Goal: Task Accomplishment & Management: Manage account settings

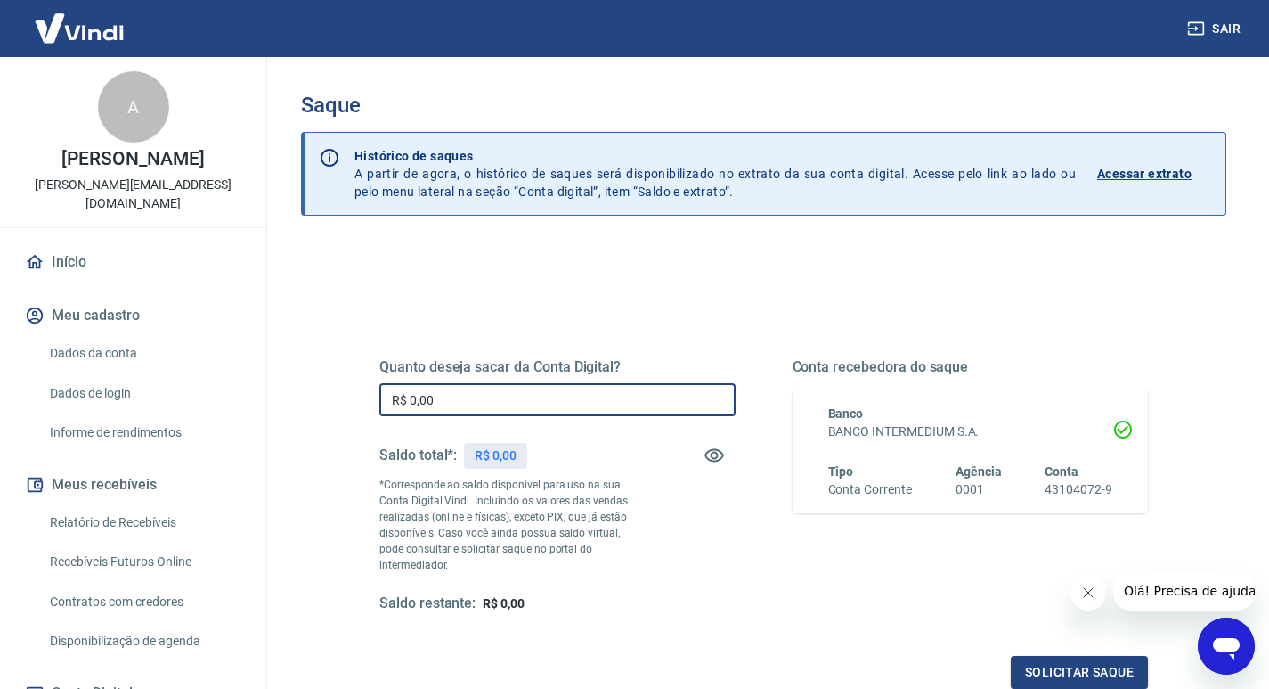
click at [551, 391] on input "R$ 0,00" at bounding box center [557, 399] width 356 height 33
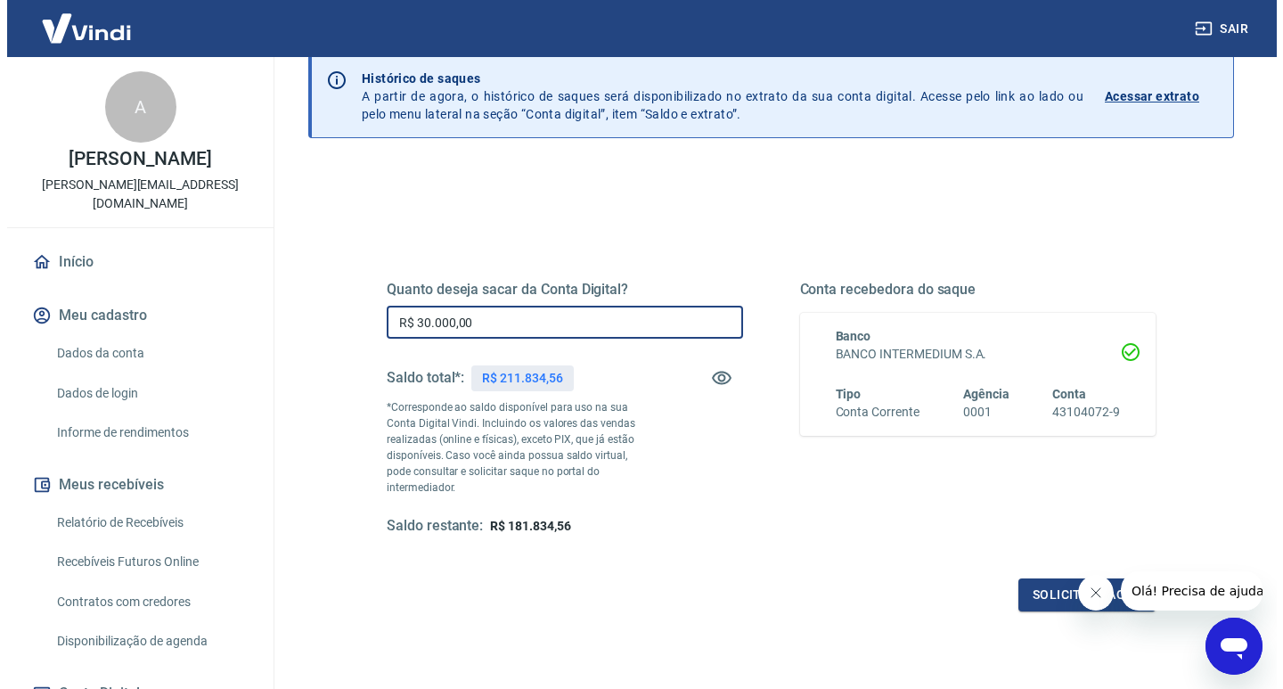
scroll to position [178, 0]
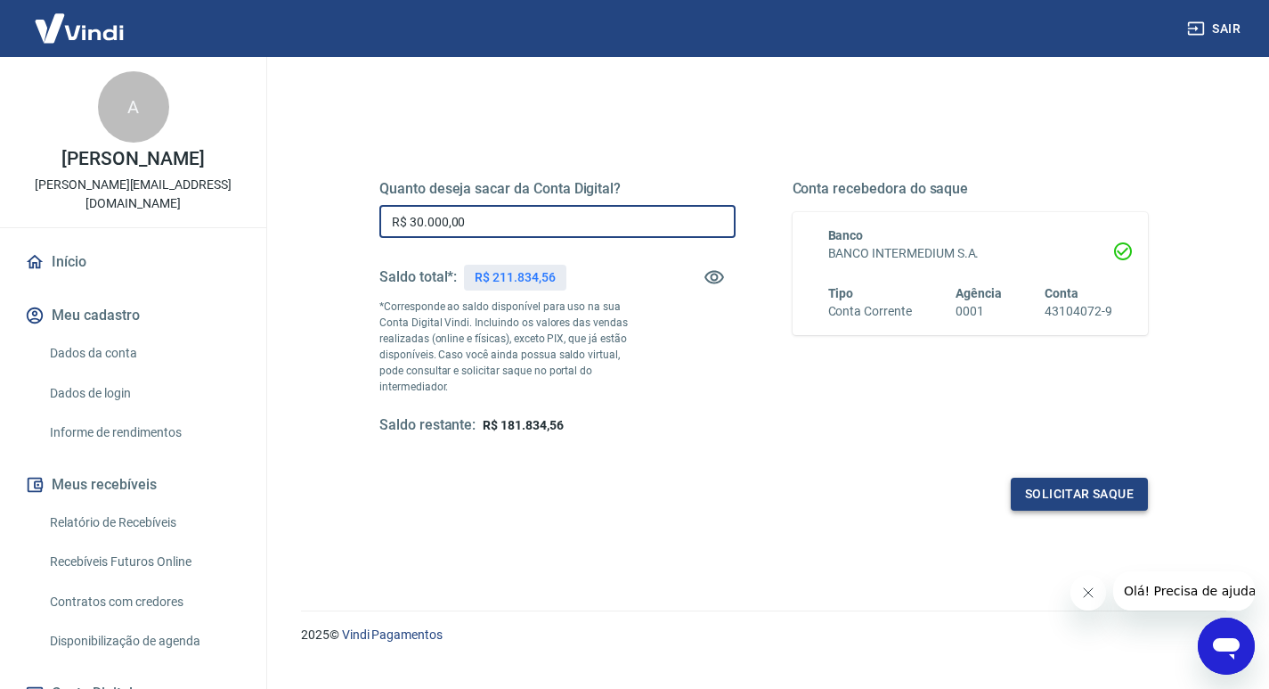
click at [1136, 477] on button "Solicitar saque" at bounding box center [1079, 493] width 137 height 33
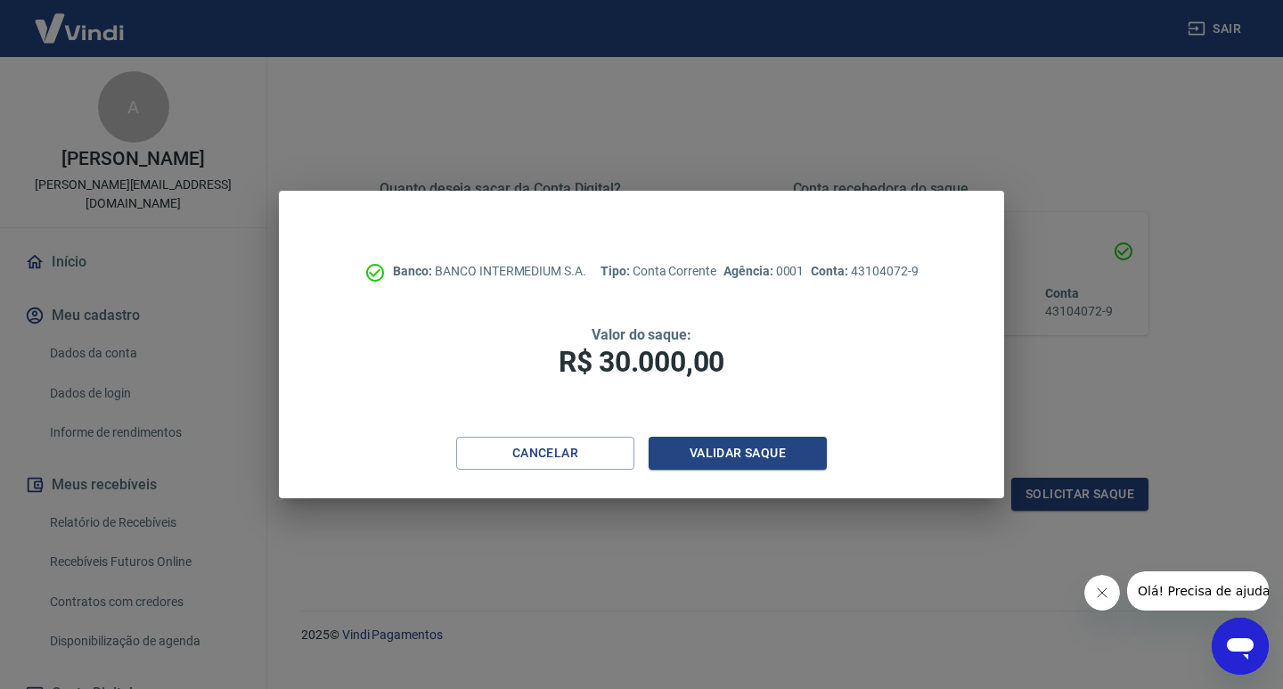
click at [1097, 589] on icon "Fechar mensagem da empresa" at bounding box center [1101, 592] width 9 height 9
click at [758, 459] on button "Validar saque" at bounding box center [737, 452] width 178 height 33
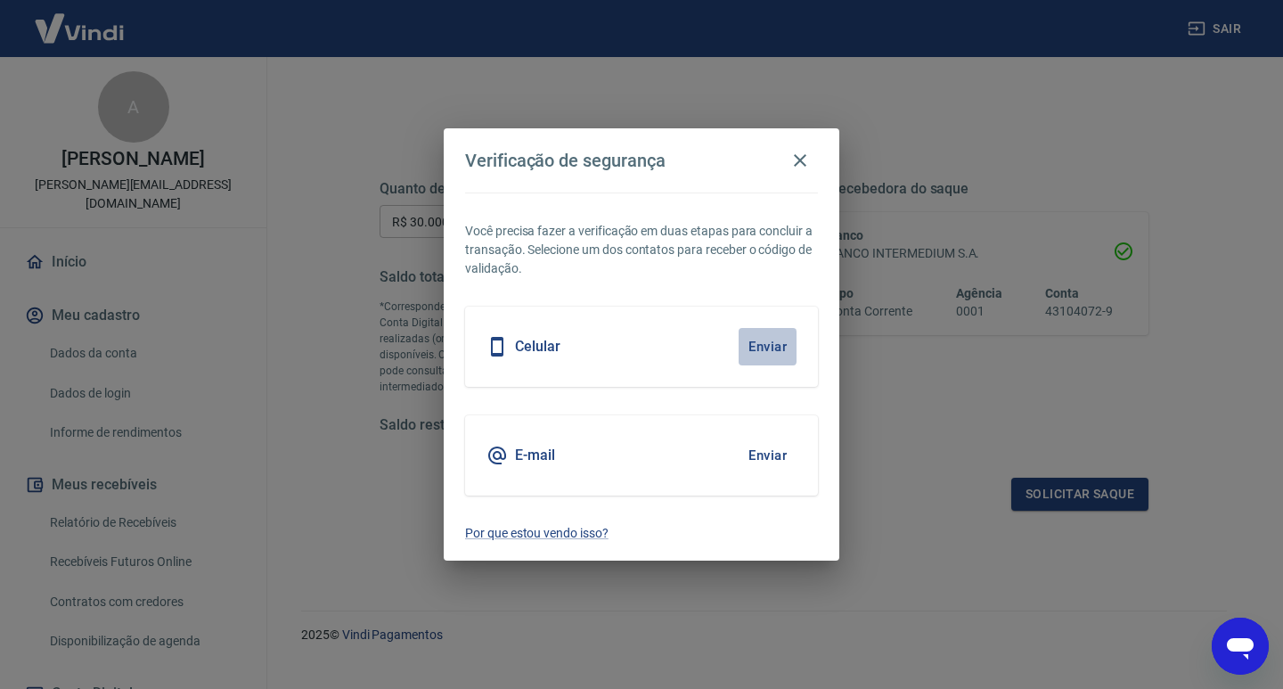
click at [787, 345] on button "Enviar" at bounding box center [767, 346] width 58 height 37
click at [774, 348] on body "Sair A ANA PAULA COUTINHO KASCHER renato@barbaurbana.com.br Início Meu cadastro…" at bounding box center [641, 166] width 1283 height 689
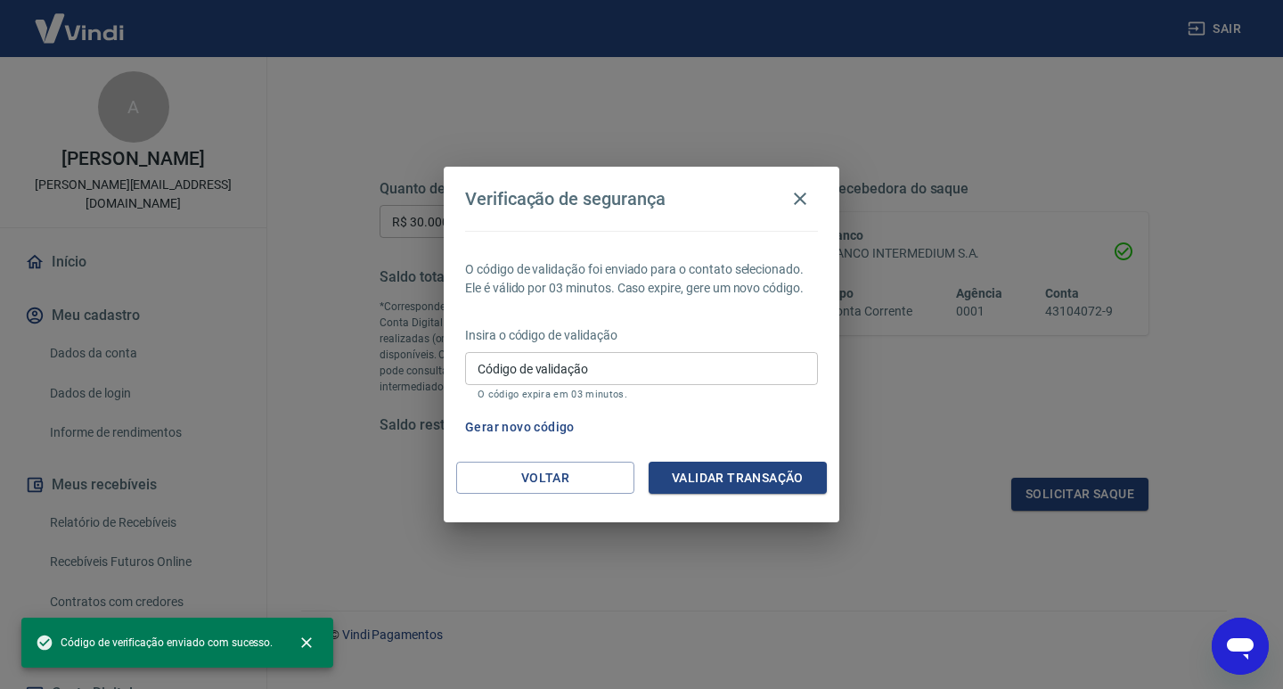
click at [583, 361] on input "Código de validação" at bounding box center [641, 368] width 353 height 33
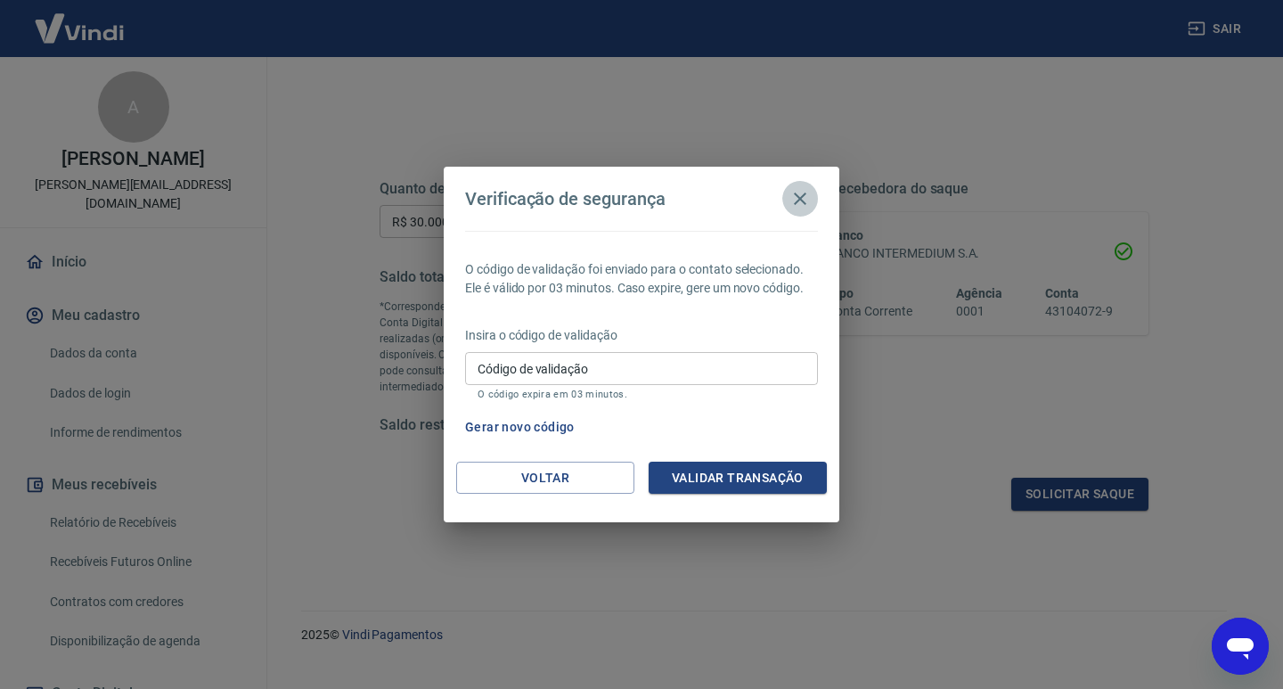
click at [799, 195] on icon "button" at bounding box center [799, 198] width 21 height 21
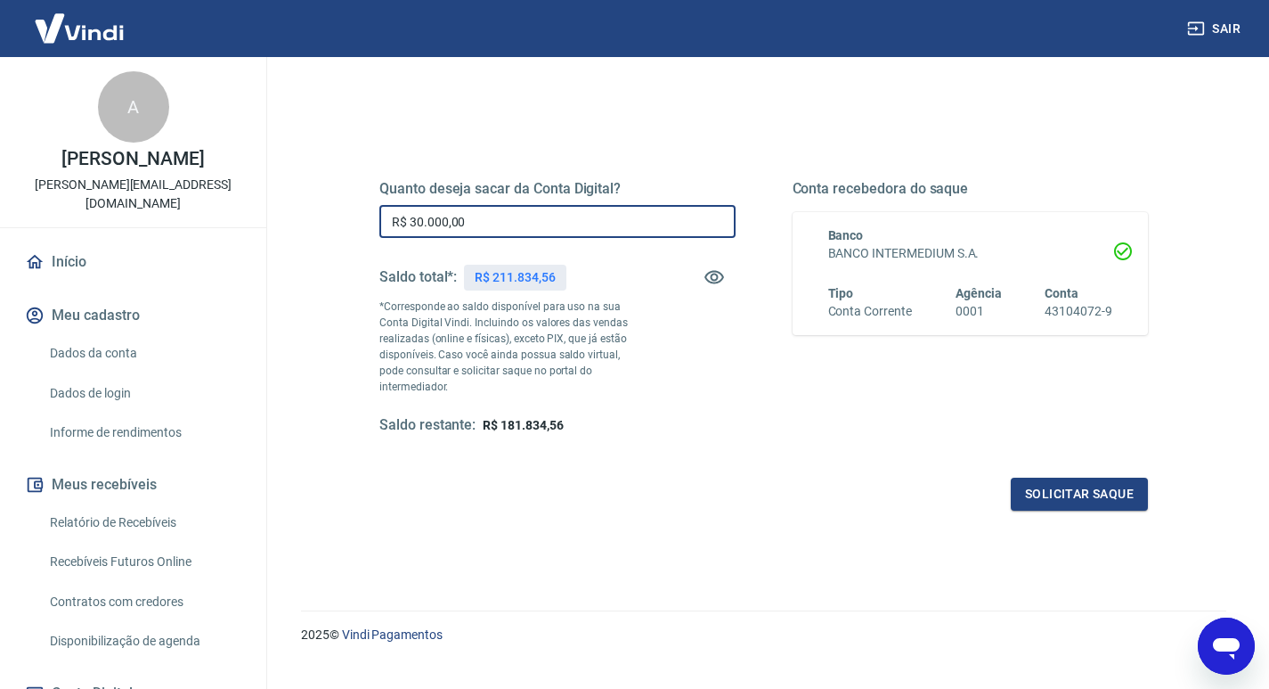
drag, startPoint x: 548, startPoint y: 211, endPoint x: 357, endPoint y: 216, distance: 190.7
click at [357, 216] on div "Quanto deseja sacar da Conta Digital? R$ 30.000,00 ​ Saldo total*: R$ 211.834,5…" at bounding box center [764, 317] width 854 height 430
click at [515, 220] on input "R$ 0,00" at bounding box center [557, 221] width 356 height 33
type input "R$ 30.000,00"
click at [1085, 478] on button "Solicitar saque" at bounding box center [1079, 493] width 137 height 33
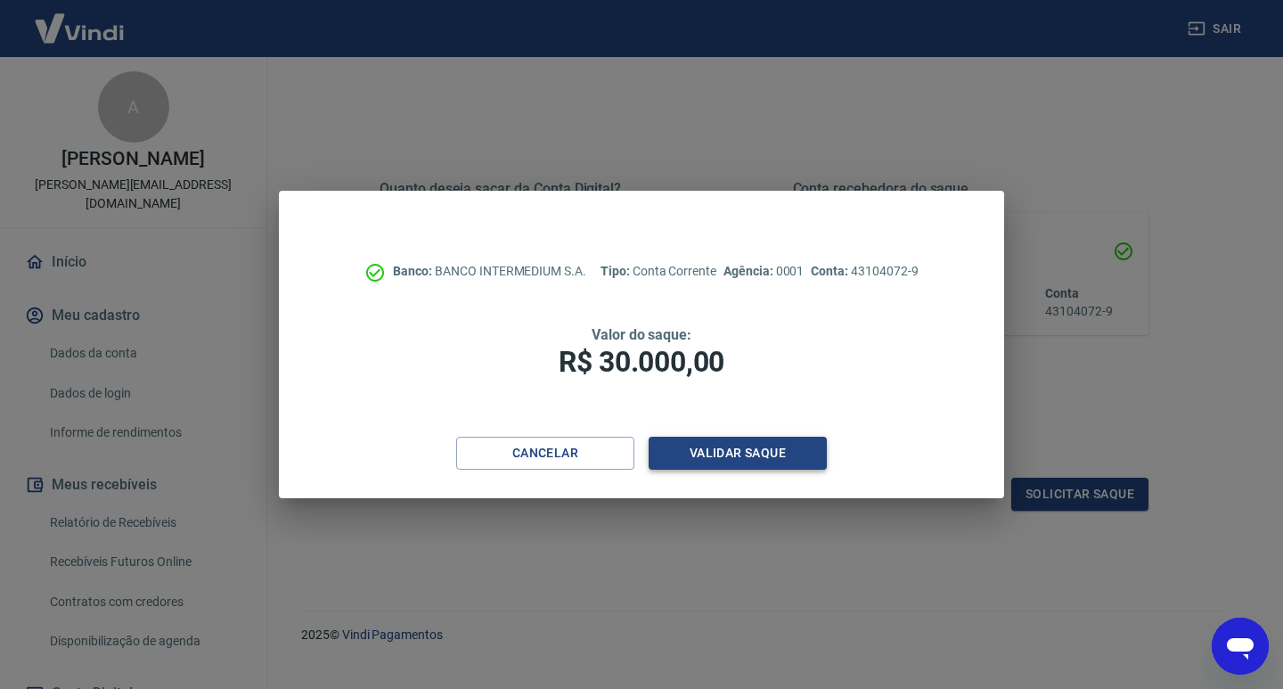
click at [750, 461] on button "Validar saque" at bounding box center [737, 452] width 178 height 33
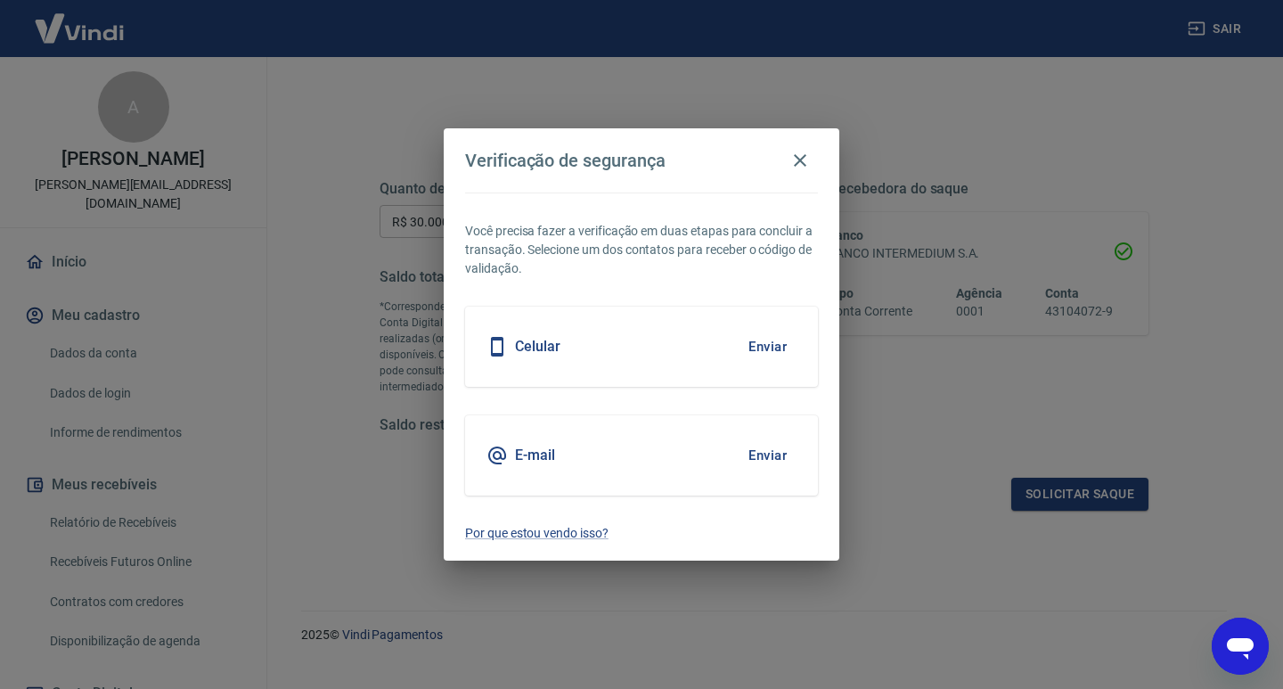
click at [766, 337] on button "Enviar" at bounding box center [767, 346] width 58 height 37
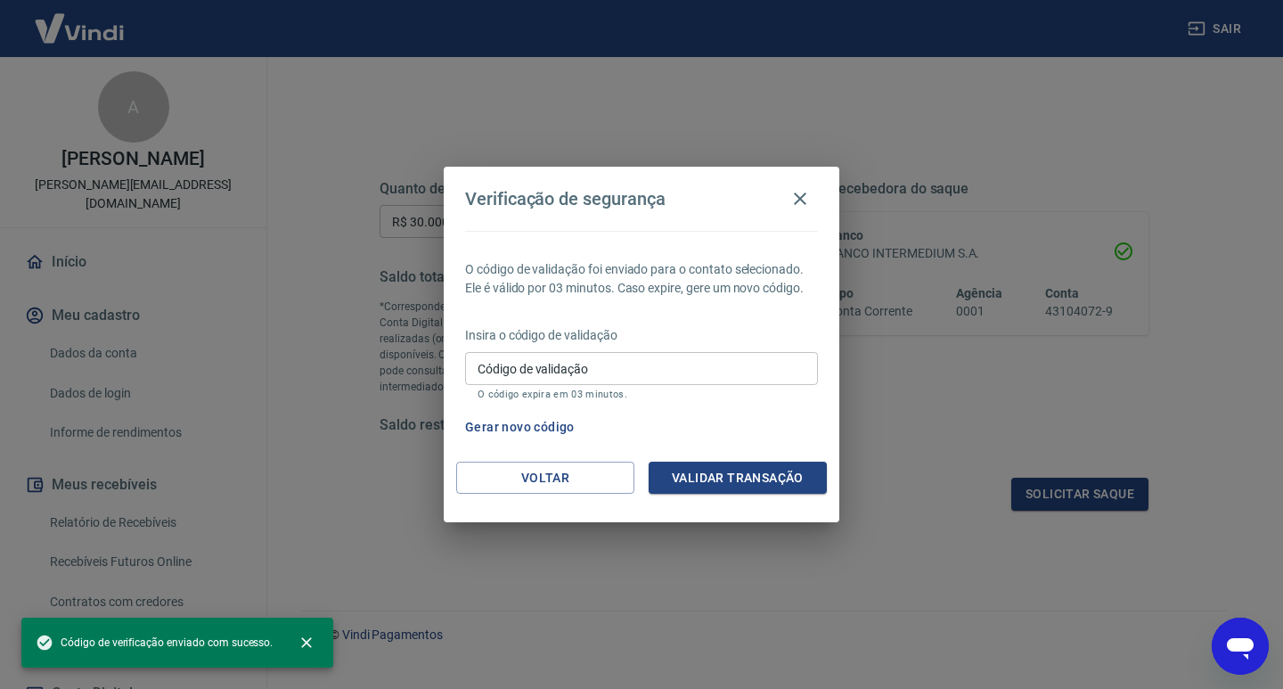
click at [584, 379] on input "Código de validação" at bounding box center [641, 368] width 353 height 33
